Goal: Task Accomplishment & Management: Manage account settings

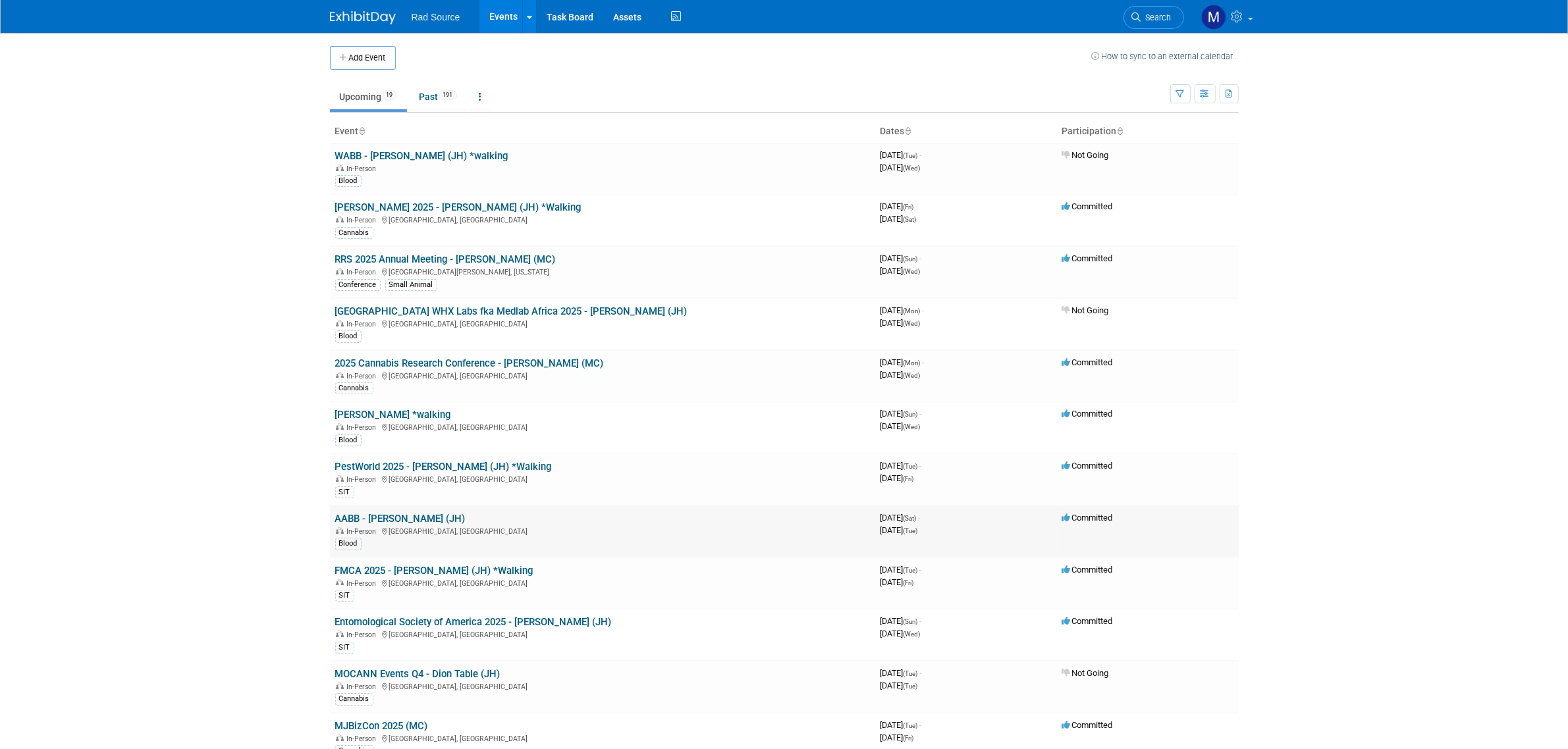
click at [392, 514] on link "AABB - [PERSON_NAME] (JH)" at bounding box center [400, 519] width 130 height 12
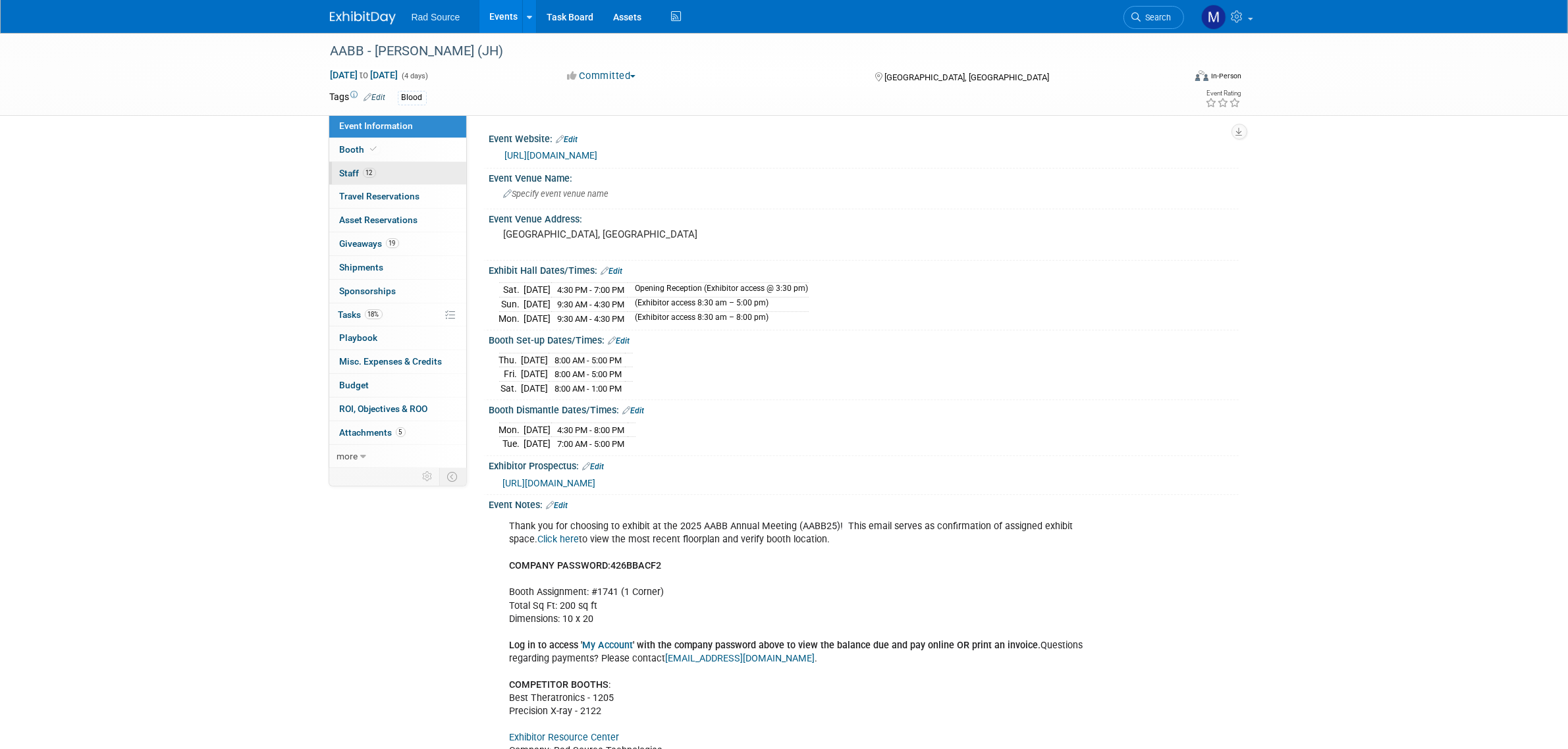
click at [393, 178] on link "12 Staff 12" at bounding box center [398, 173] width 137 height 23
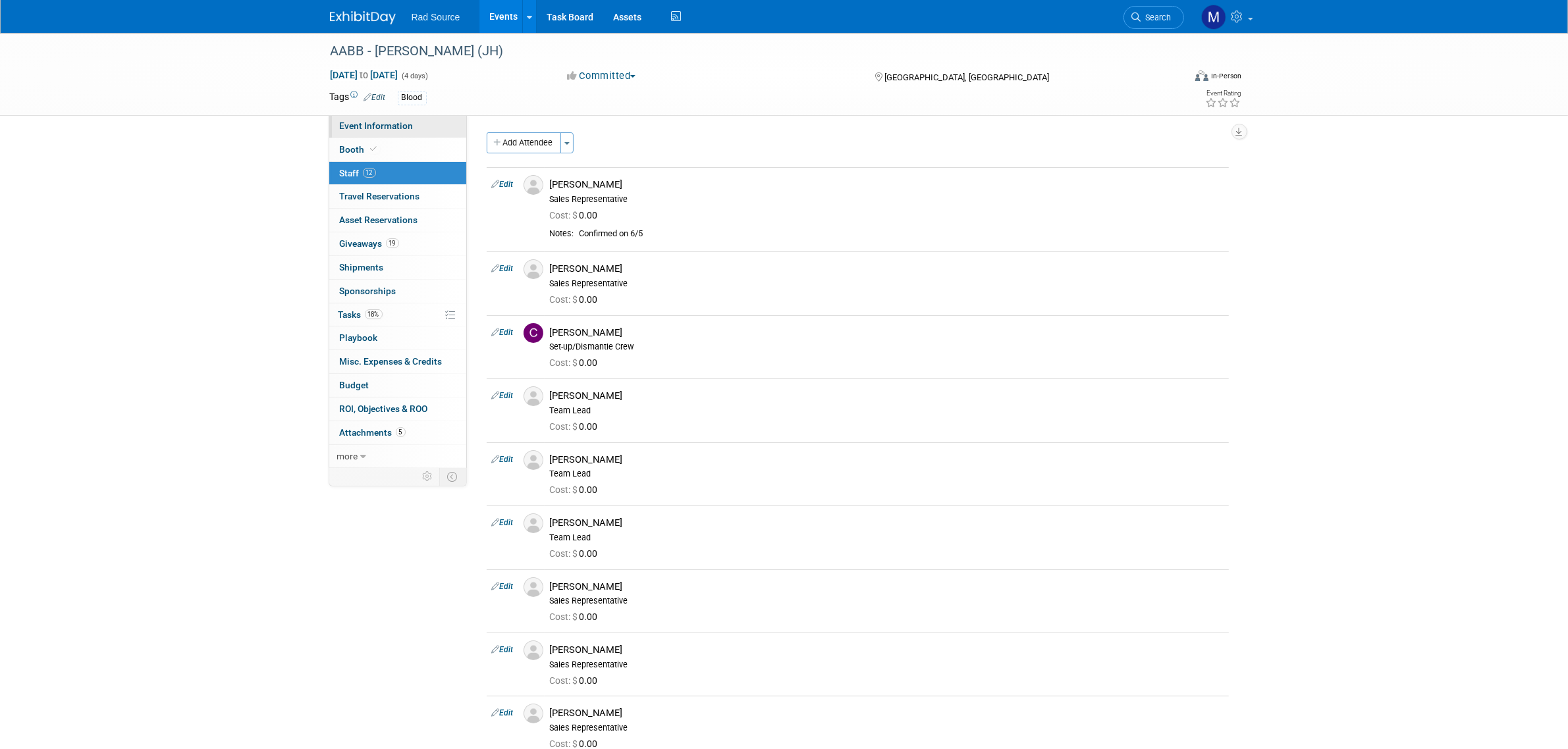
click at [403, 129] on span "Event Information" at bounding box center [376, 126] width 74 height 11
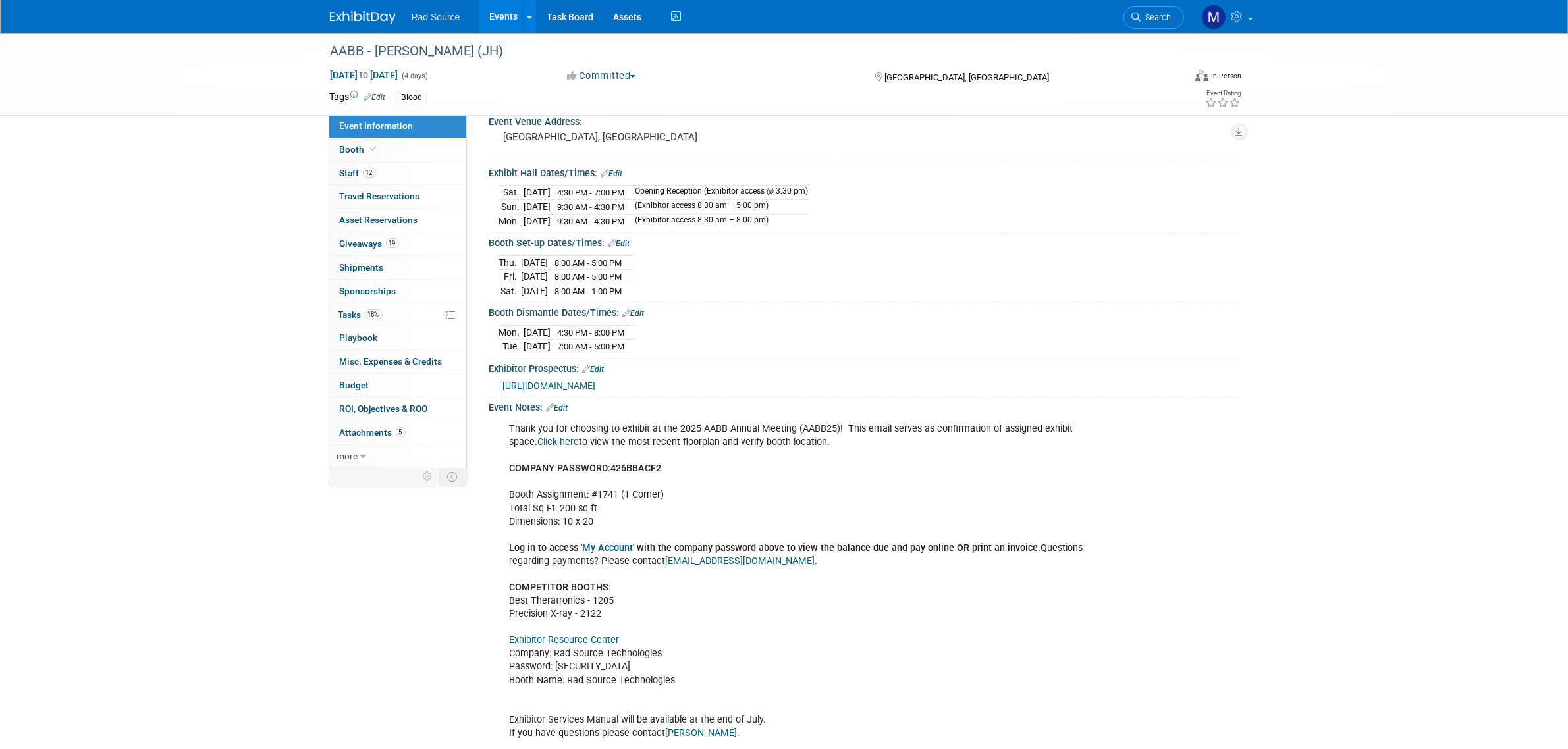
scroll to position [245, 0]
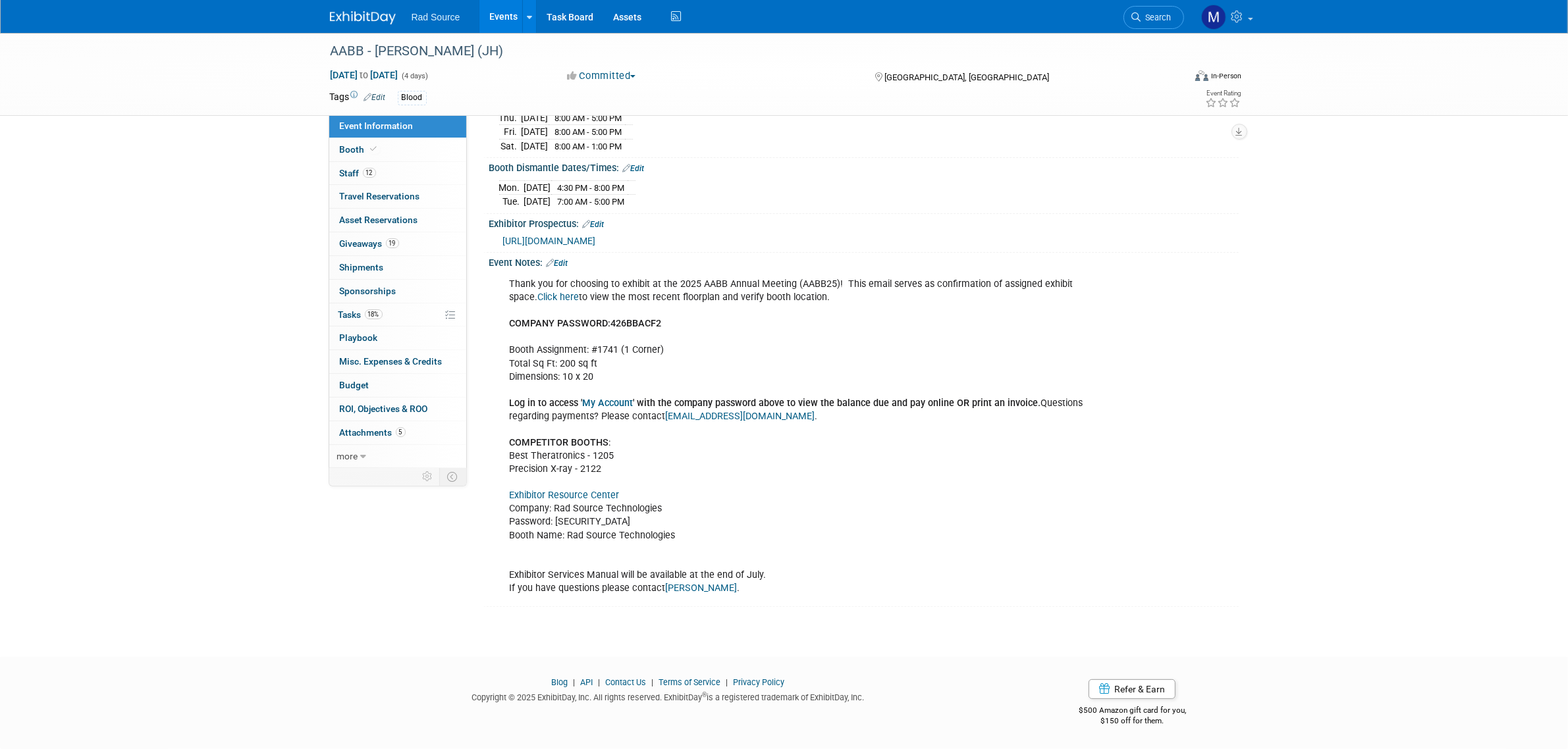
click at [616, 501] on link "Exhibitor Resource Center" at bounding box center [565, 495] width 110 height 11
click at [361, 11] on link at bounding box center [371, 11] width 82 height 11
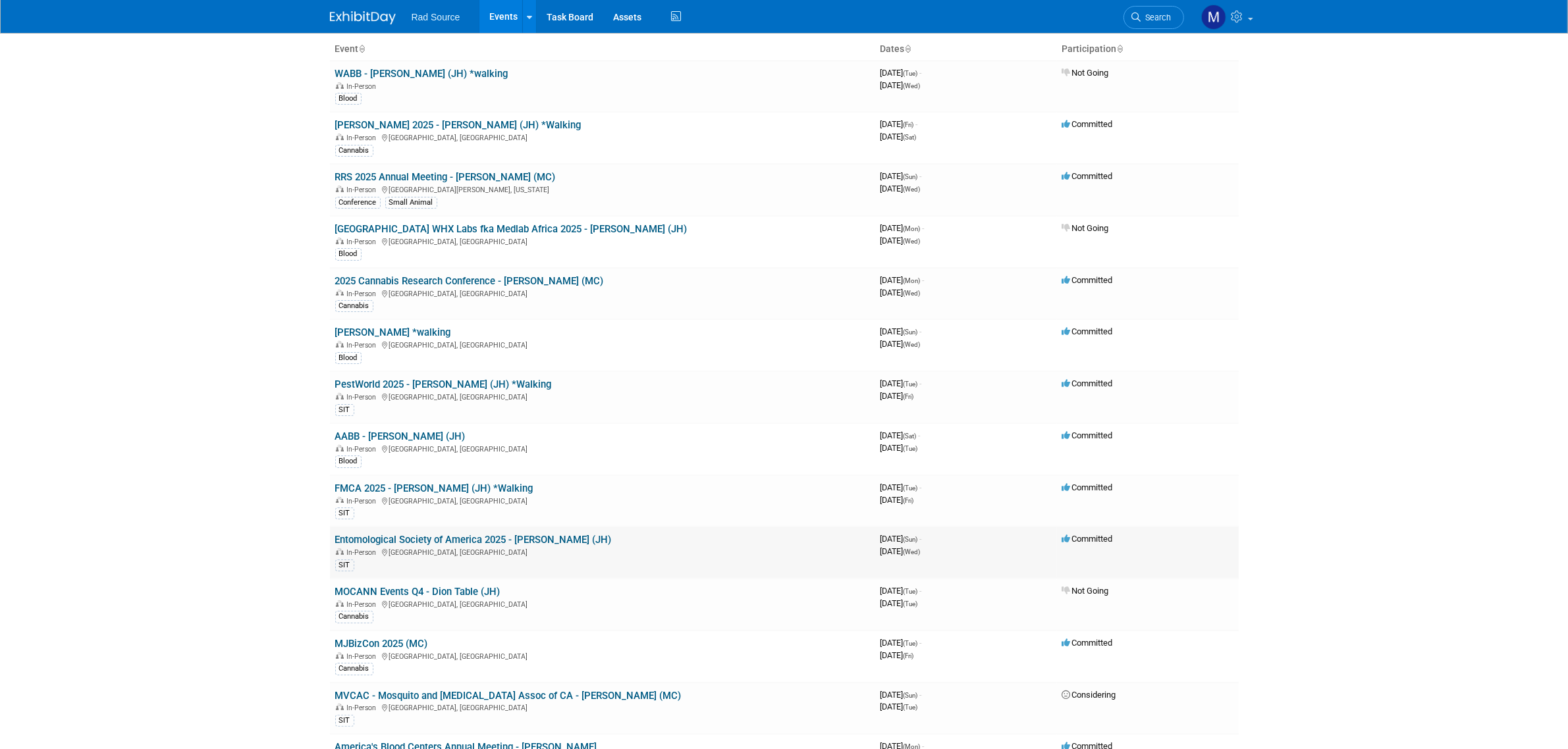
scroll to position [165, 0]
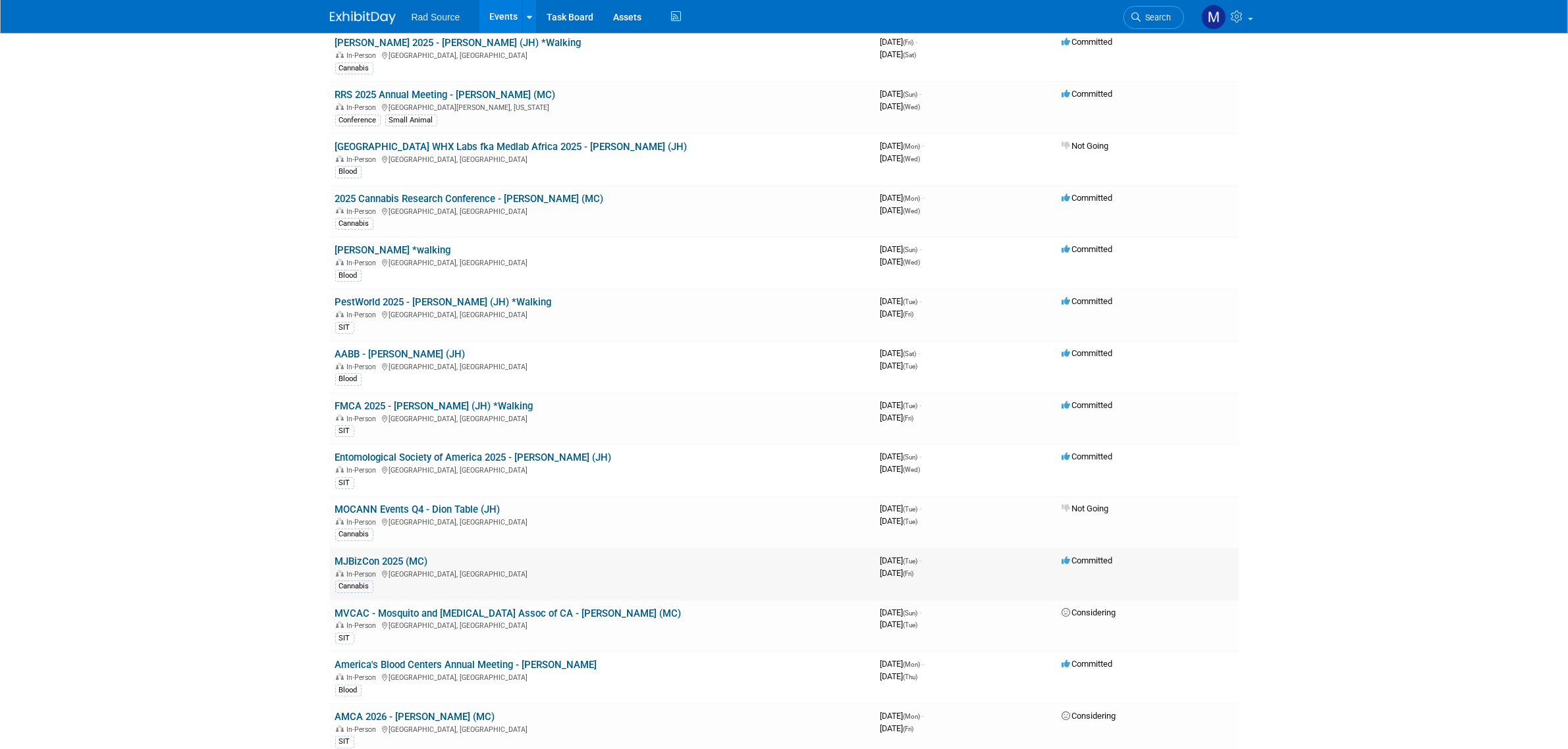
click at [412, 563] on link "MJBizCon 2025 (MC)" at bounding box center [382, 561] width 93 height 12
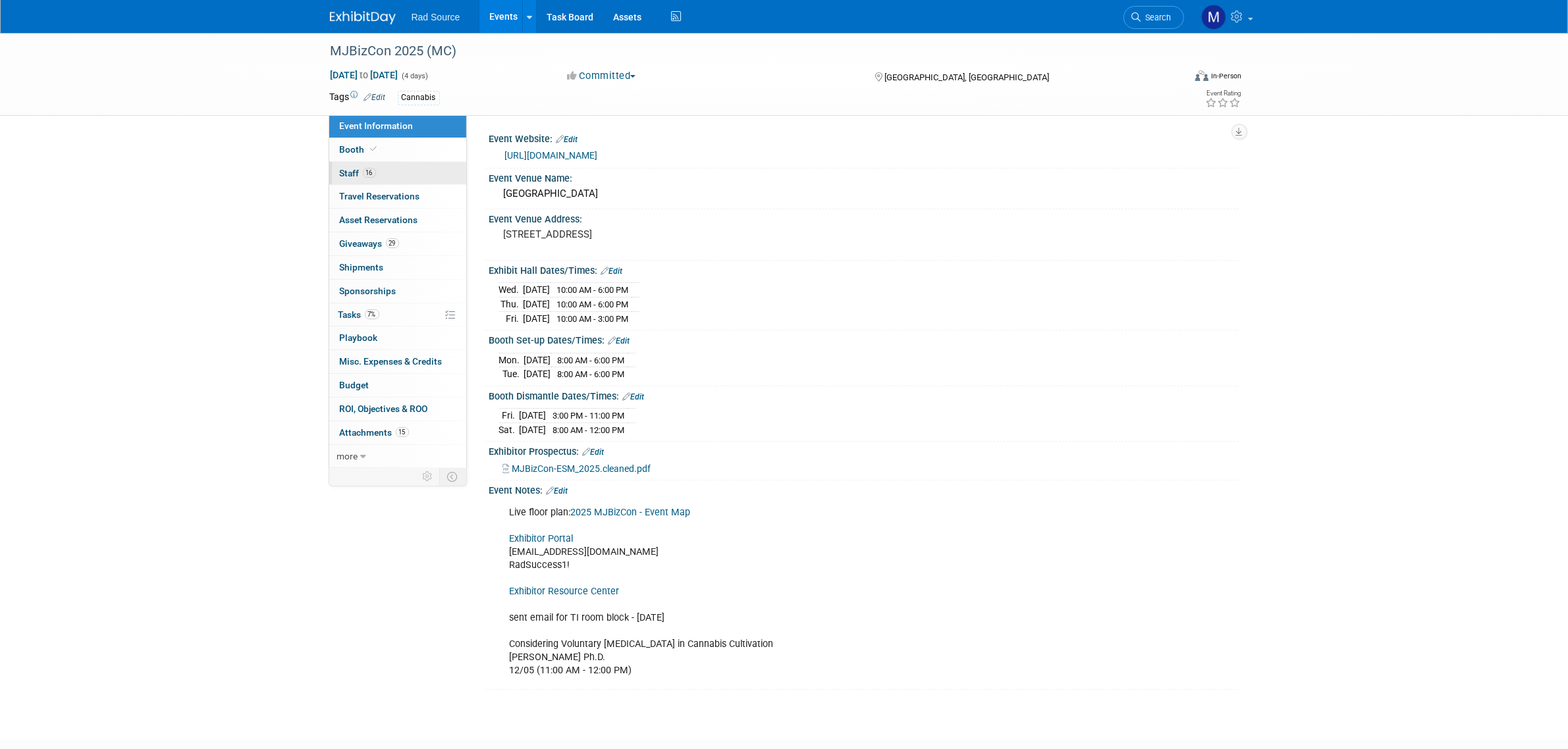
click at [443, 178] on link "16 Staff 16" at bounding box center [398, 173] width 137 height 23
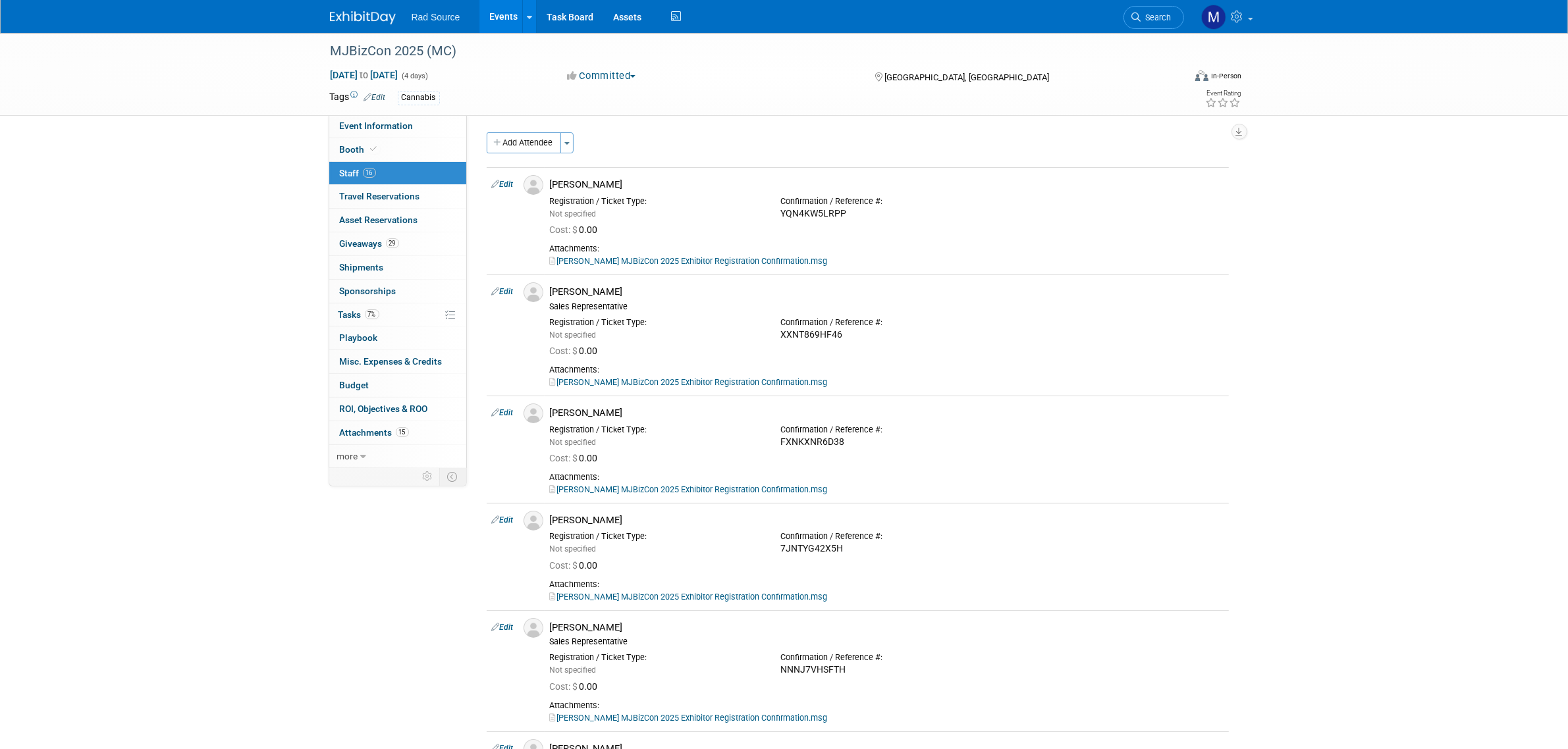
click at [340, 12] on img at bounding box center [363, 17] width 66 height 13
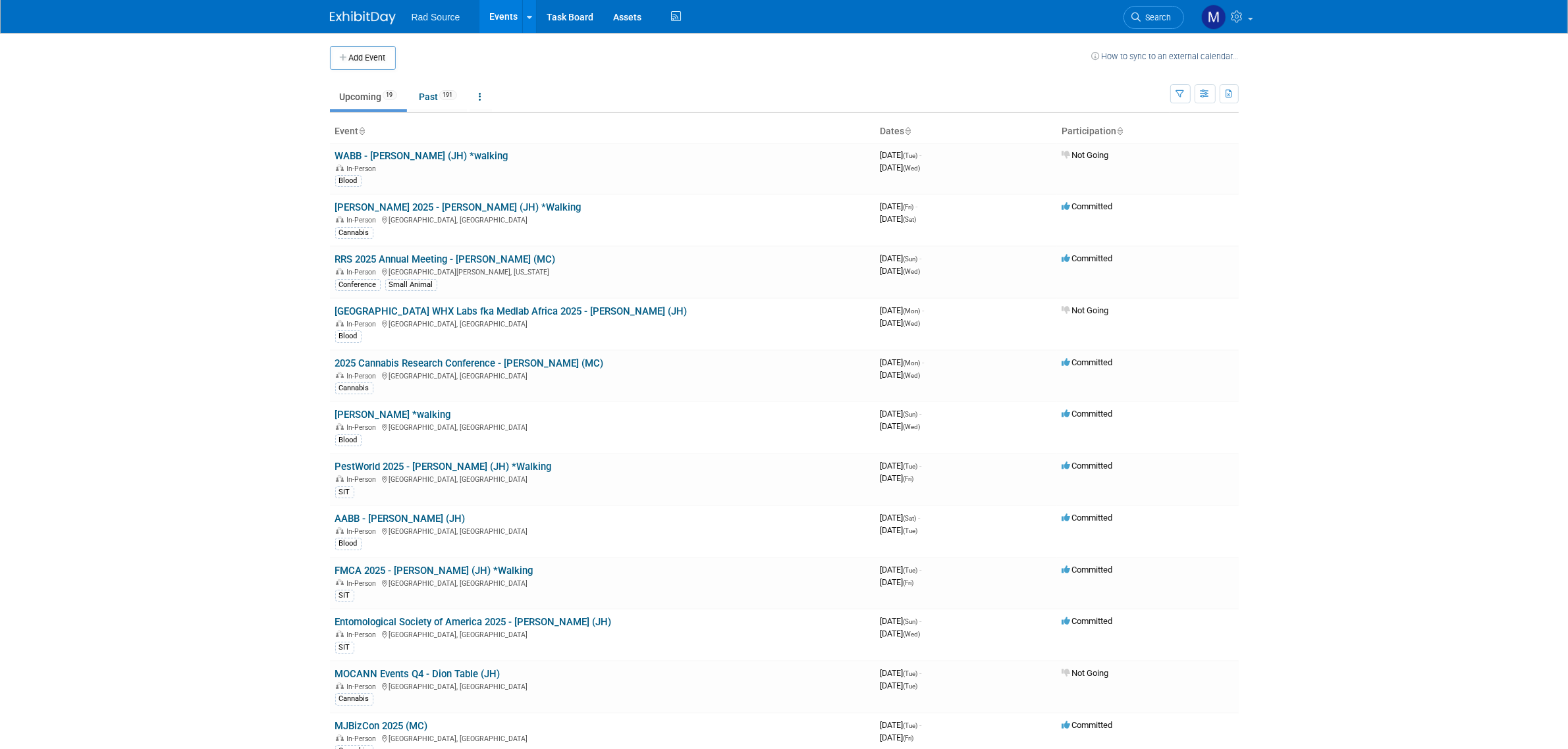
click at [107, 469] on body "Rad Source Events Add Event Bulk Upload Events Shareable Event Boards Recently …" at bounding box center [784, 374] width 1568 height 749
click at [413, 515] on link "AABB - [PERSON_NAME] (JH)" at bounding box center [400, 519] width 130 height 12
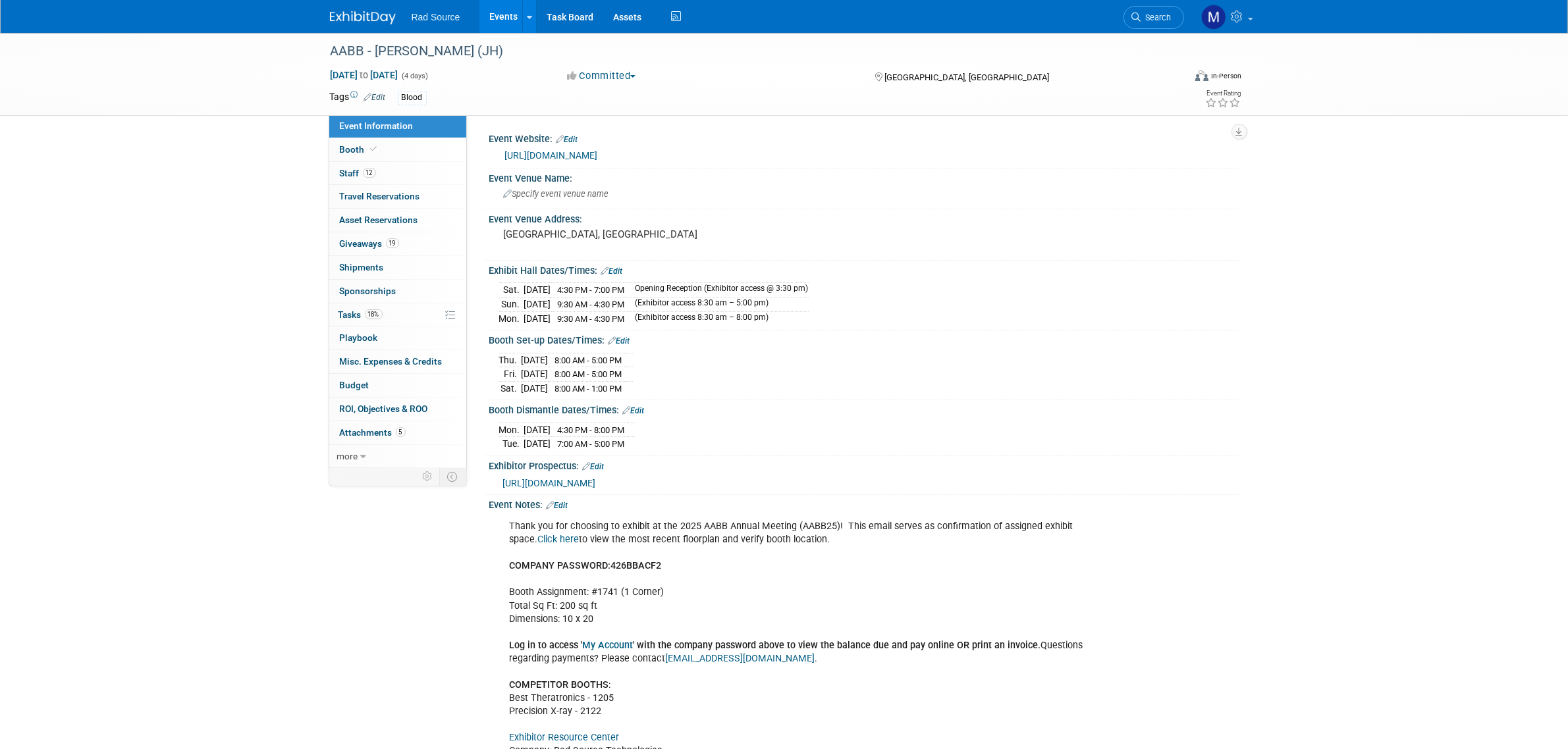
click at [563, 510] on link "Edit" at bounding box center [558, 506] width 22 height 9
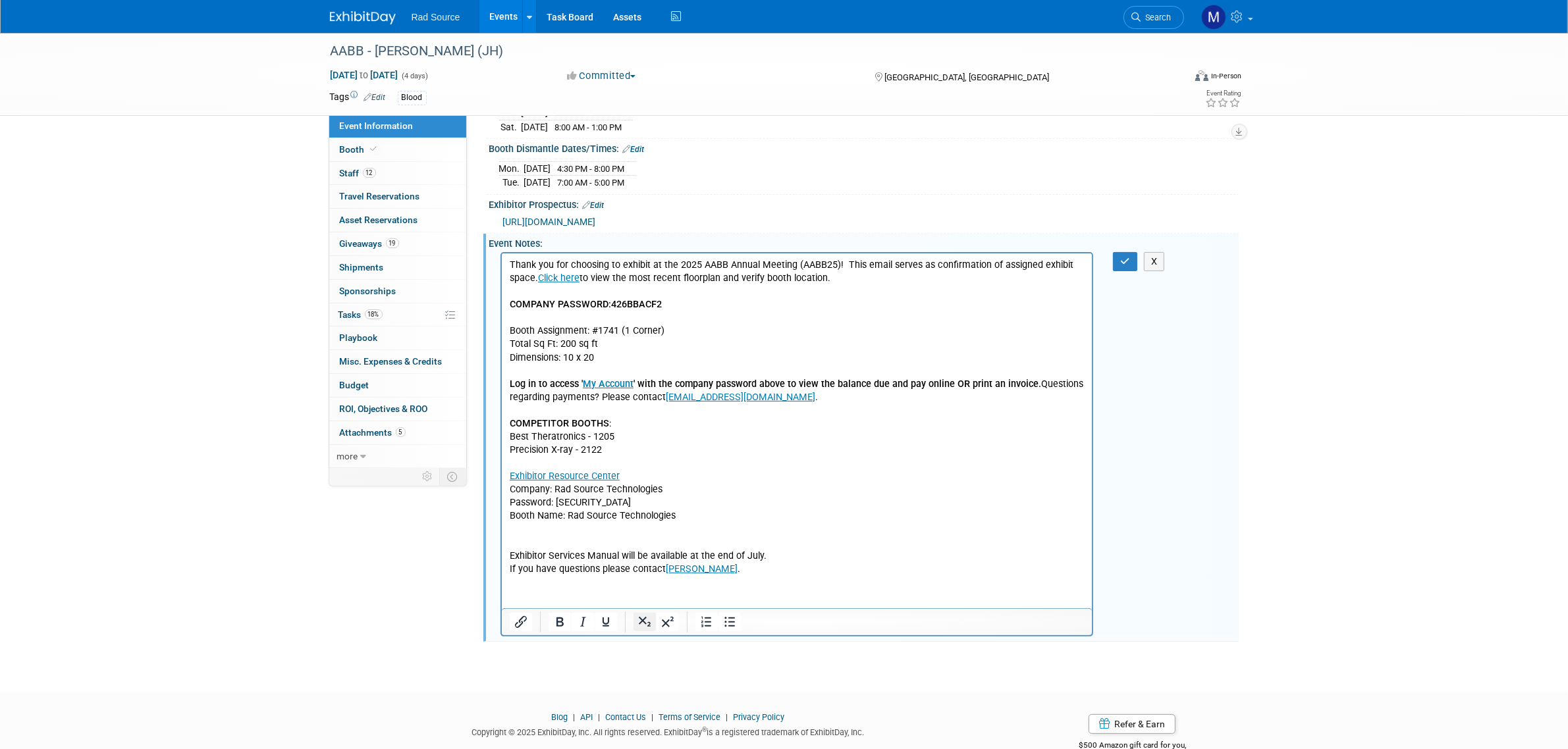
scroll to position [278, 0]
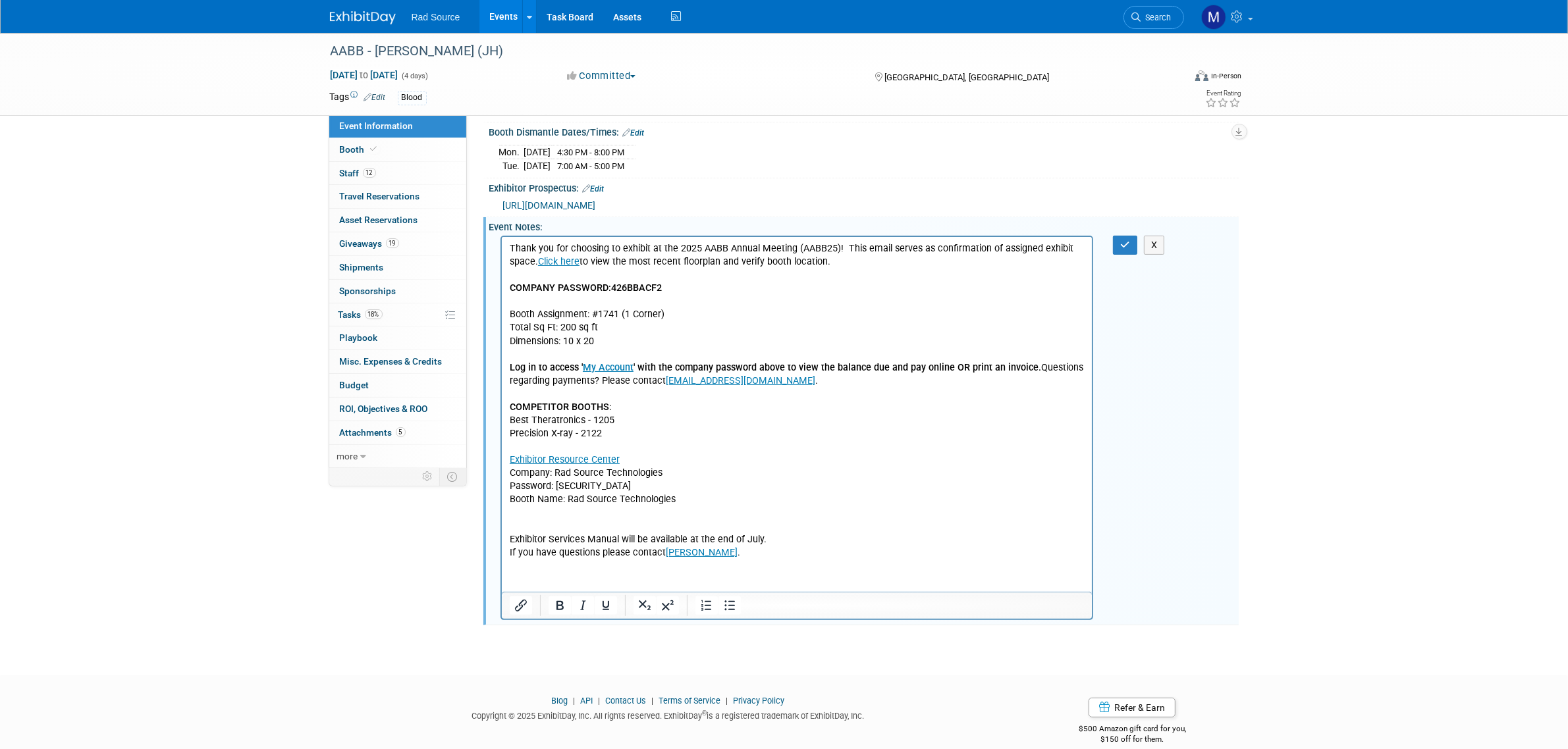
click at [576, 560] on html "Thank you for choosing to exhibit at the 2025 AABB Annual Meeting (AABB25)! Thi…" at bounding box center [797, 398] width 591 height 323
click at [559, 560] on html "Thank you for choosing to exhibit at the 2025 AABB Annual Meeting (AABB25)! Thi…" at bounding box center [797, 398] width 591 height 323
click at [758, 560] on html "Thank you for choosing to exhibit at the 2025 AABB Annual Meeting (AABB25)! Thi…" at bounding box center [797, 398] width 591 height 323
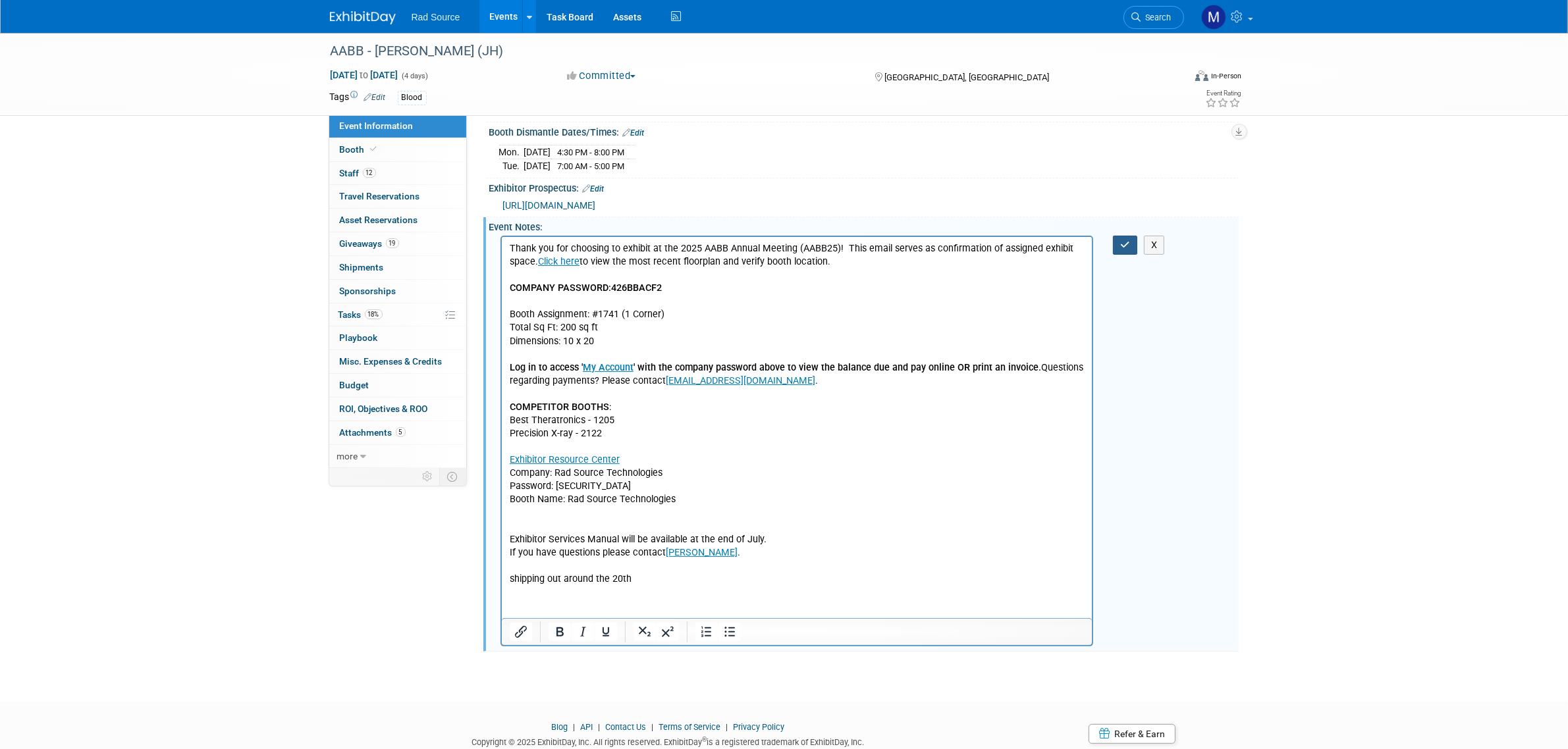
click at [1130, 248] on icon "button" at bounding box center [1125, 245] width 10 height 9
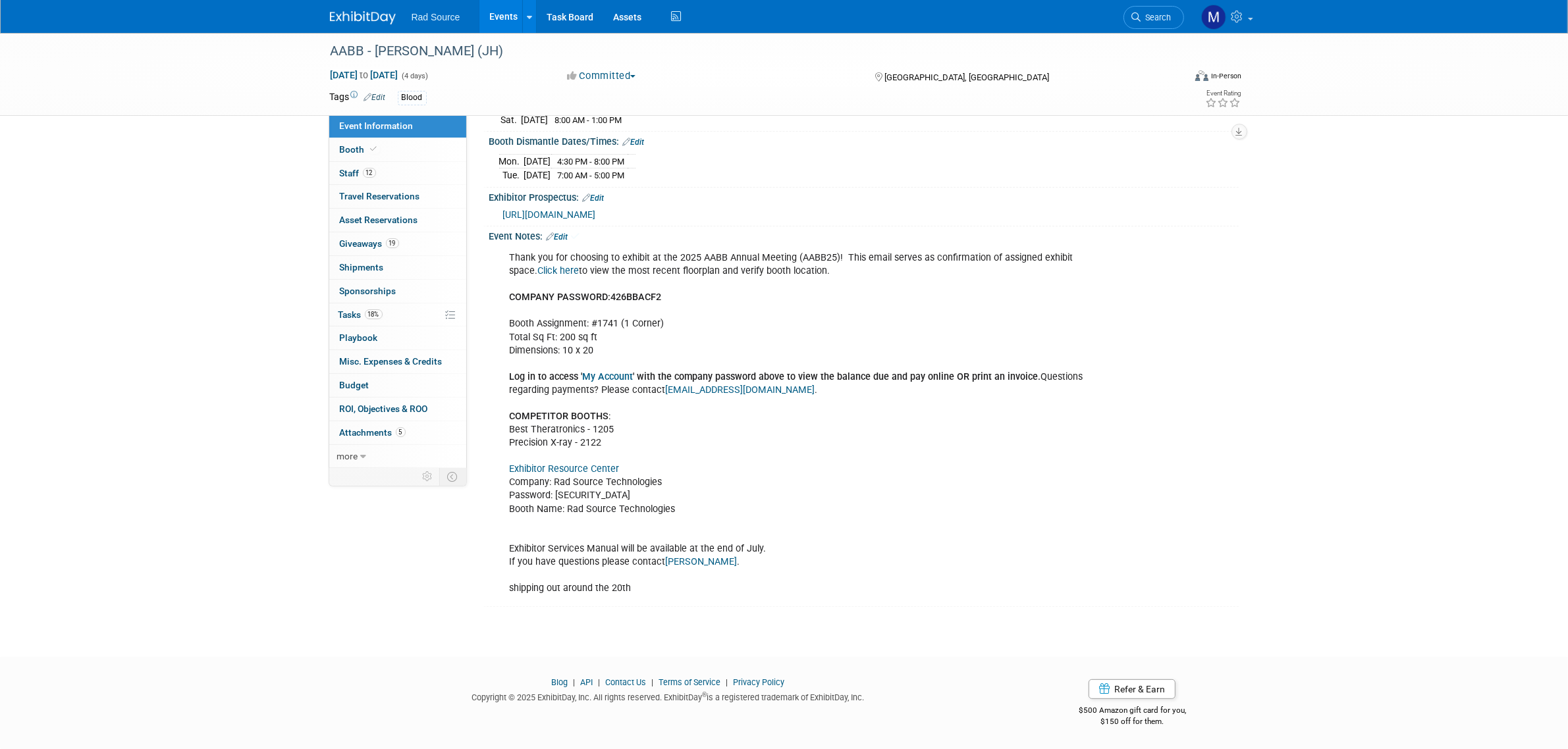
scroll to position [272, 0]
click at [356, 13] on img at bounding box center [363, 17] width 66 height 13
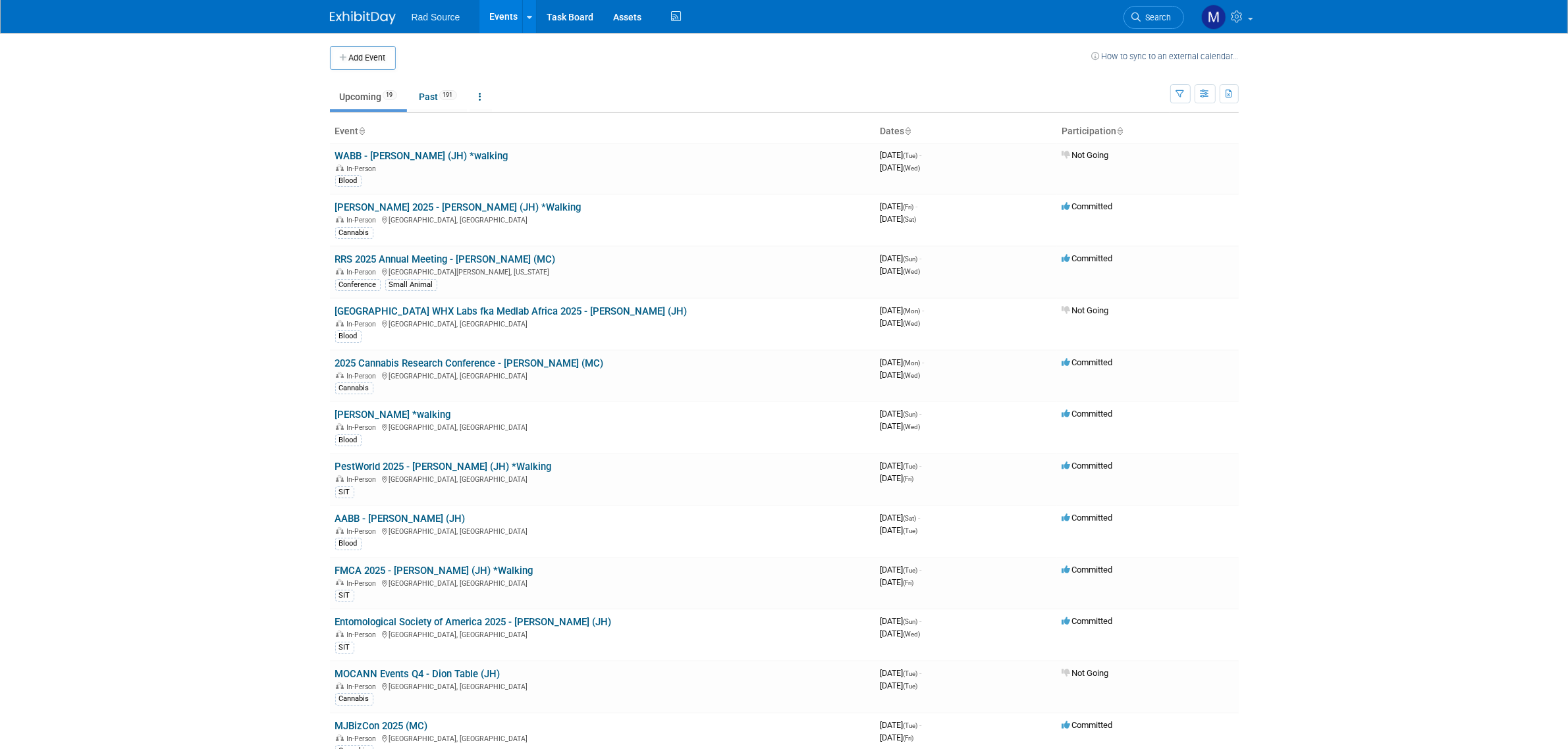
click at [517, 365] on link "2025 Cannabis Research Conference - [PERSON_NAME] (MC)" at bounding box center [470, 363] width 269 height 12
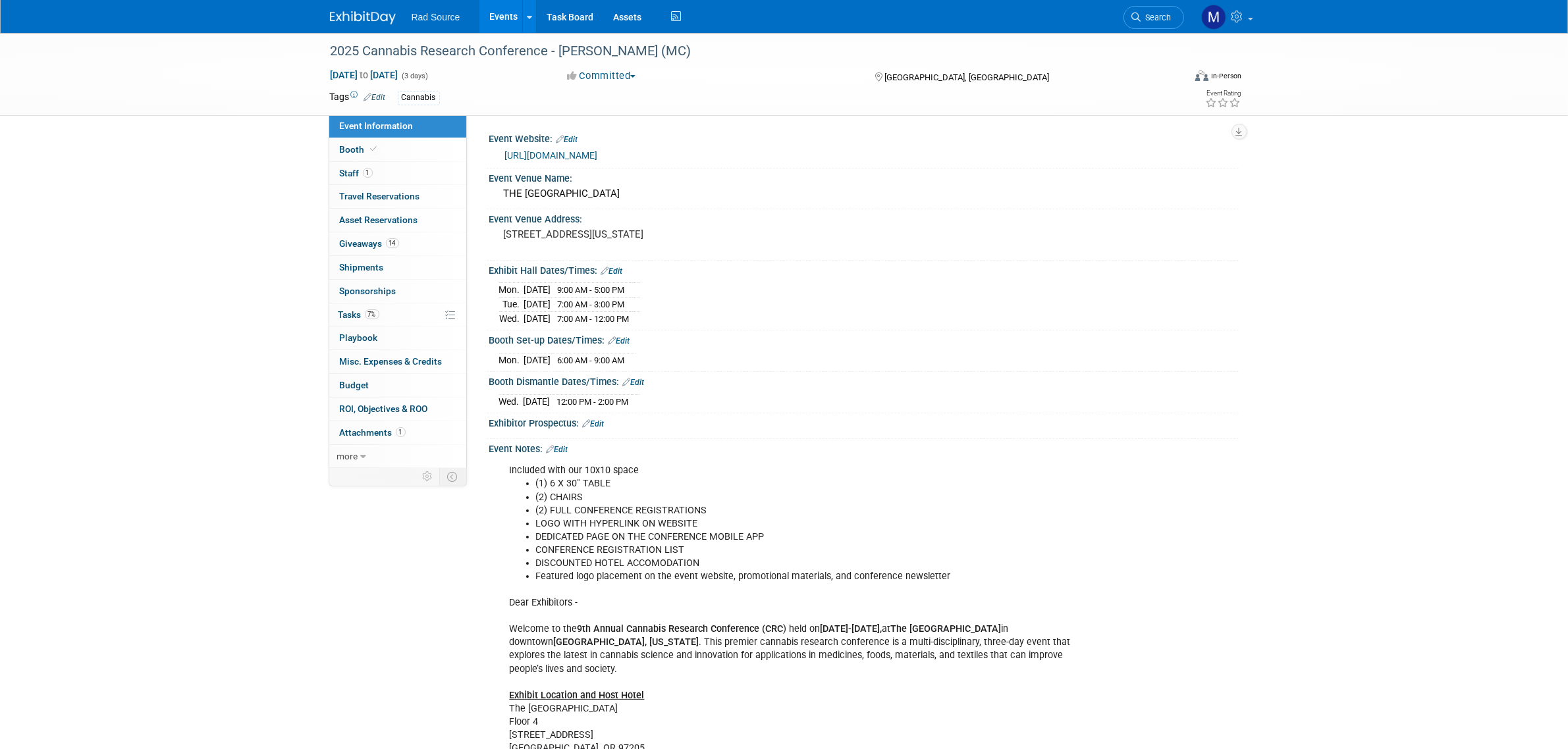
click at [130, 182] on div "2025 Cannabis Research Conference - Jason (MC) Oct 6, 2025 to Oct 8, 2025 (3 da…" at bounding box center [784, 671] width 1568 height 1276
click at [366, 13] on img at bounding box center [363, 17] width 66 height 13
